Goal: Navigation & Orientation: Find specific page/section

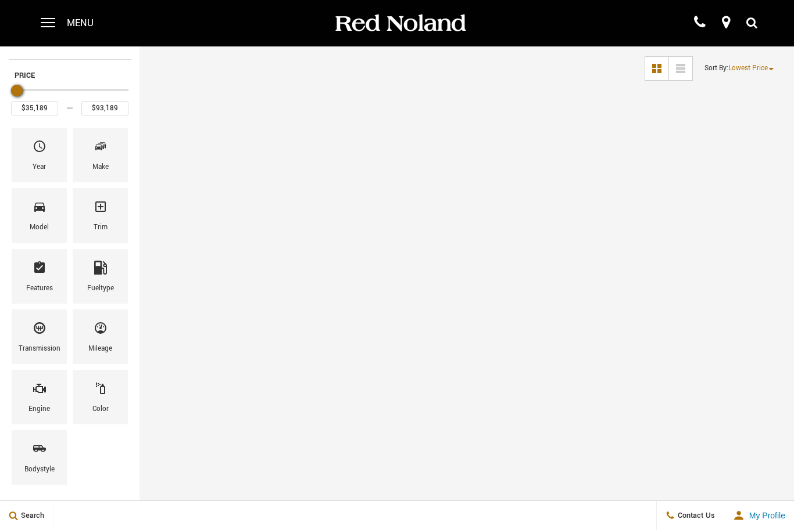
click at [38, 150] on icon "Year" at bounding box center [40, 147] width 12 height 12
